Goal: Information Seeking & Learning: Check status

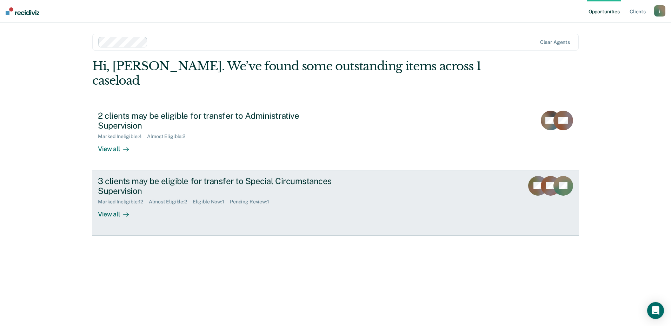
click at [129, 176] on div "3 clients may be eligible for transfer to Special Circumstances Supervision" at bounding box center [221, 186] width 246 height 20
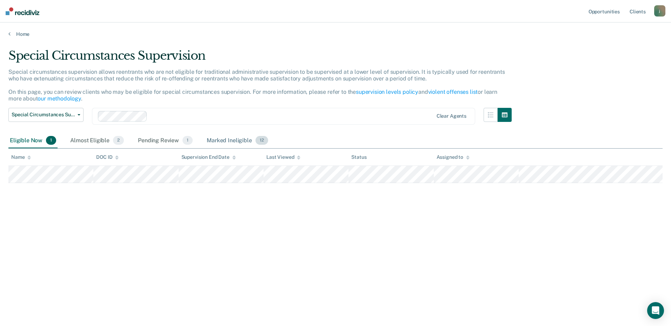
click at [244, 140] on div "Marked Ineligible 12" at bounding box center [237, 140] width 64 height 15
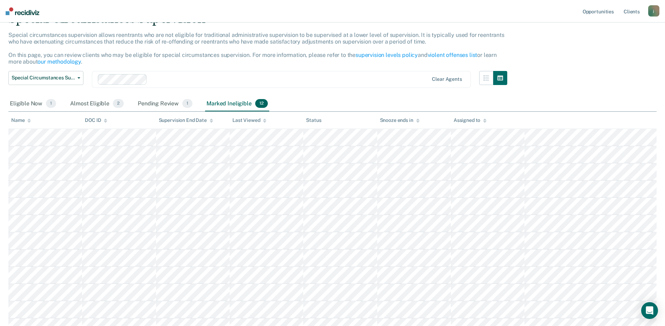
scroll to position [27, 0]
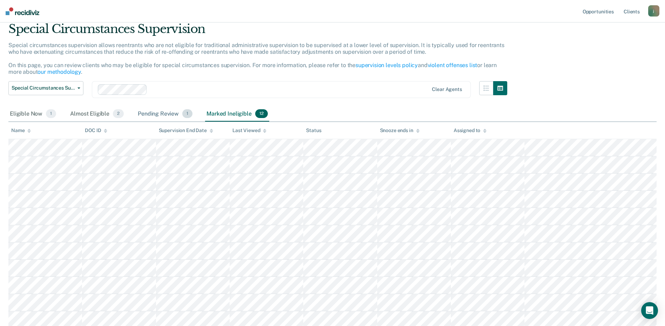
click at [168, 116] on div "Pending Review 1" at bounding box center [165, 113] width 58 height 15
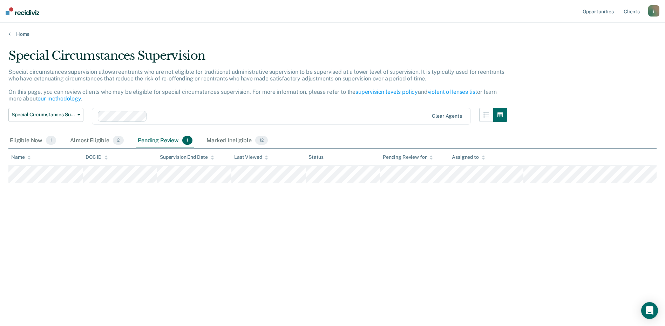
scroll to position [0, 0]
click at [102, 137] on div "Almost Eligible 2" at bounding box center [97, 140] width 56 height 15
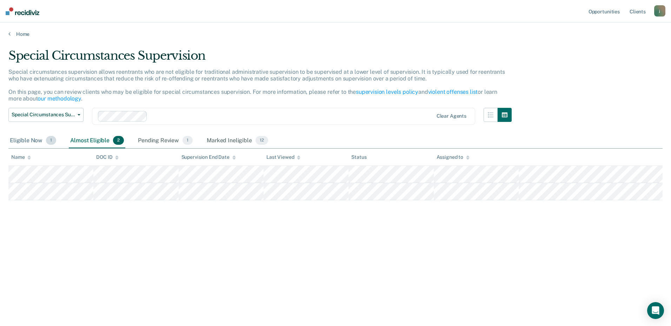
click at [44, 144] on div "Eligible Now 1" at bounding box center [32, 140] width 49 height 15
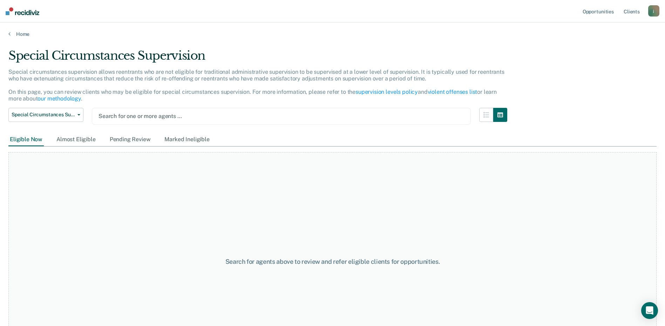
click at [153, 115] on div at bounding box center [282, 116] width 366 height 8
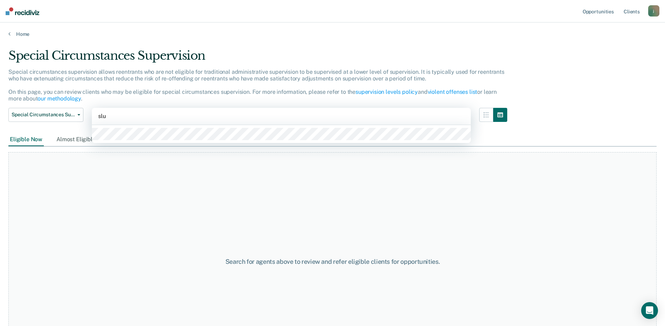
type input "slup"
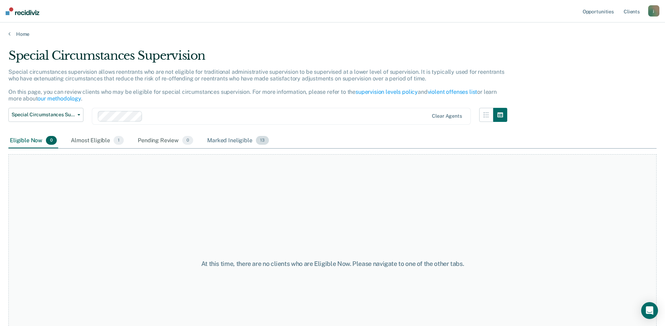
click at [224, 142] on div "Marked Ineligible 13" at bounding box center [238, 140] width 64 height 15
